Goal: Task Accomplishment & Management: Complete application form

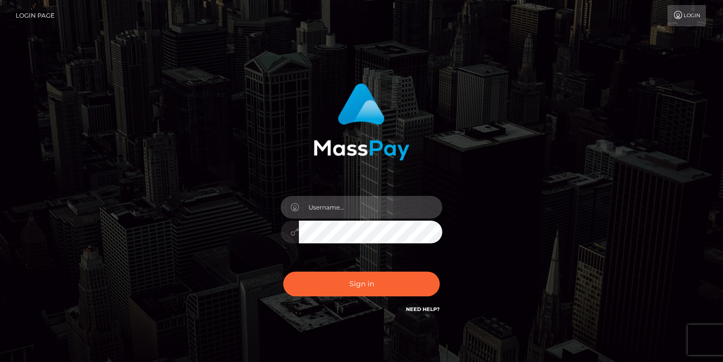
click at [329, 208] on input "text" at bounding box center [370, 207] width 143 height 23
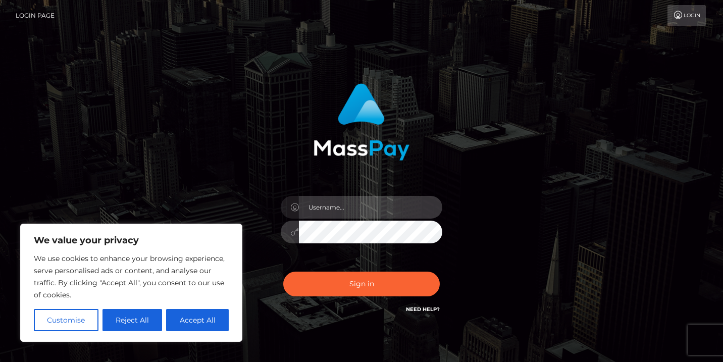
click at [344, 207] on input "text" at bounding box center [370, 207] width 143 height 23
type input "[EMAIL_ADDRESS][DOMAIN_NAME]"
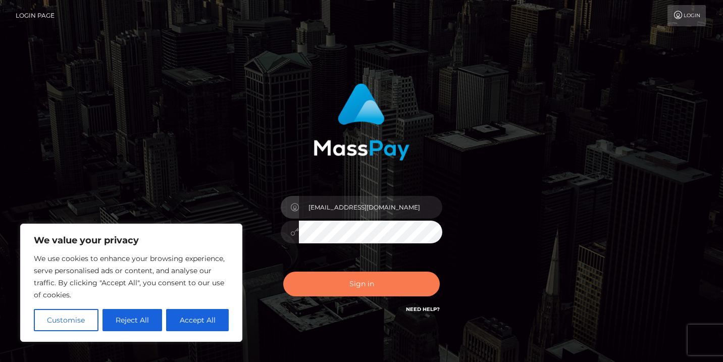
click at [339, 289] on button "Sign in" at bounding box center [361, 284] width 157 height 25
